Goal: Task Accomplishment & Management: Manage account settings

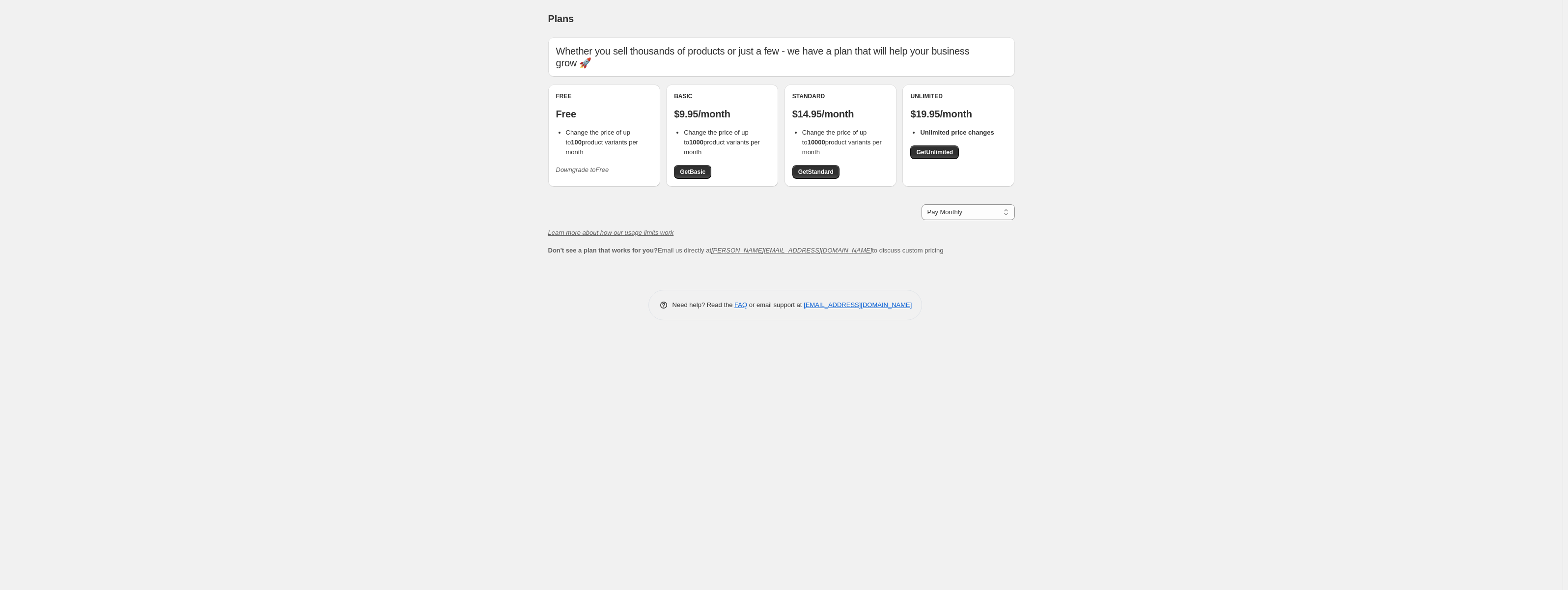
click at [617, 149] on div "Free Free Change the price of up to 100 product variants per month Downgrade to…" at bounding box center [604, 135] width 96 height 85
click at [583, 166] on icon "Downgrade to Free" at bounding box center [583, 170] width 53 height 7
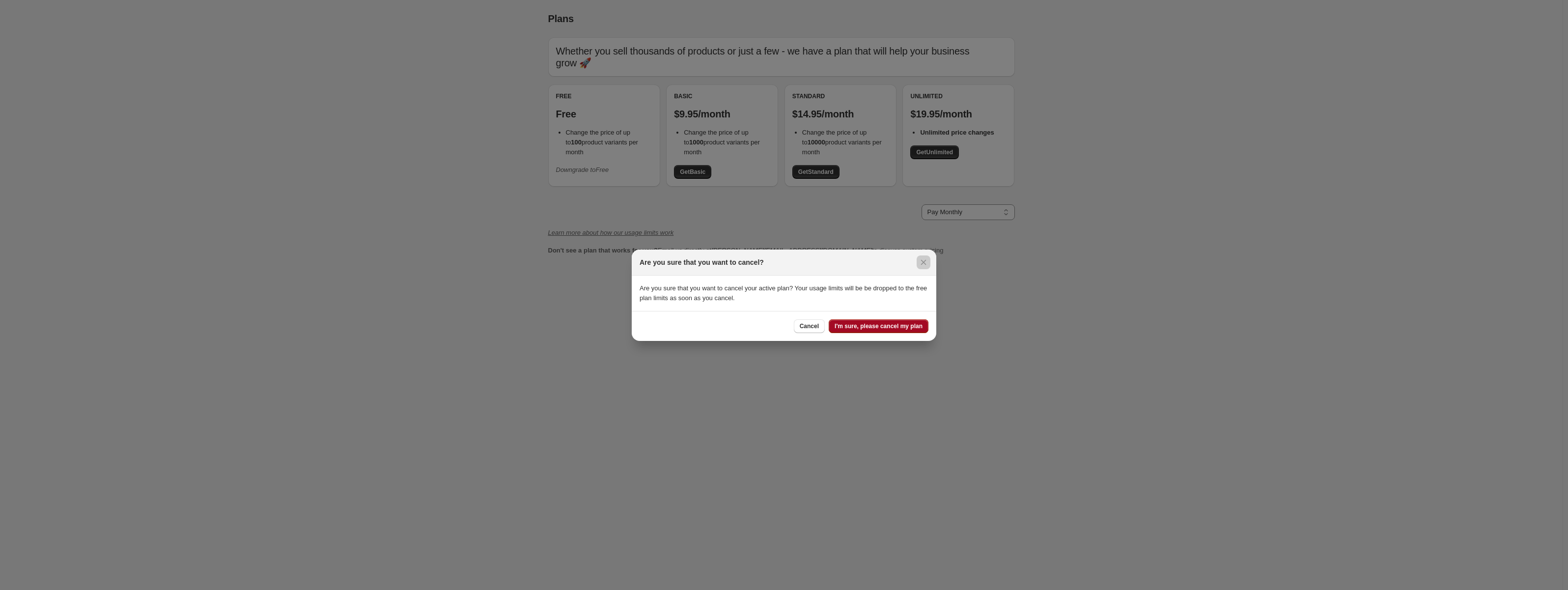
drag, startPoint x: 877, startPoint y: 344, endPoint x: 883, endPoint y: 322, distance: 22.8
click at [879, 589] on div "Are you sure that you want to cancel? Are you sure that you want to cancel your…" at bounding box center [784, 590] width 1568 height 0
click at [883, 322] on span "I'm sure, please cancel my plan" at bounding box center [878, 326] width 88 height 8
